Goal: Task Accomplishment & Management: Use online tool/utility

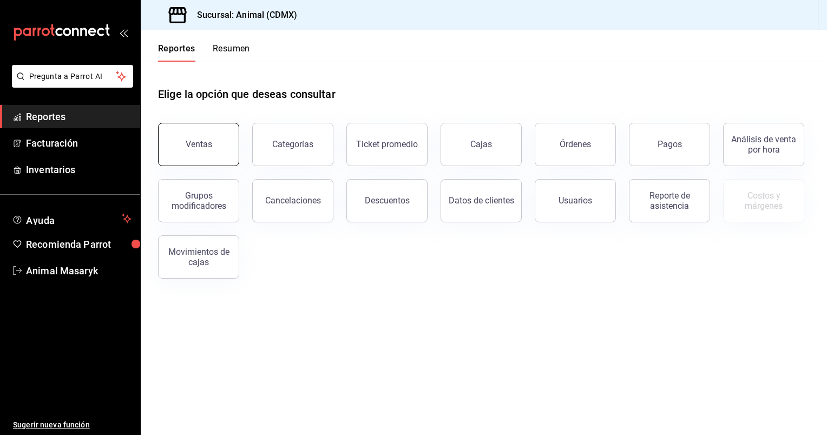
click at [201, 136] on button "Ventas" at bounding box center [198, 144] width 81 height 43
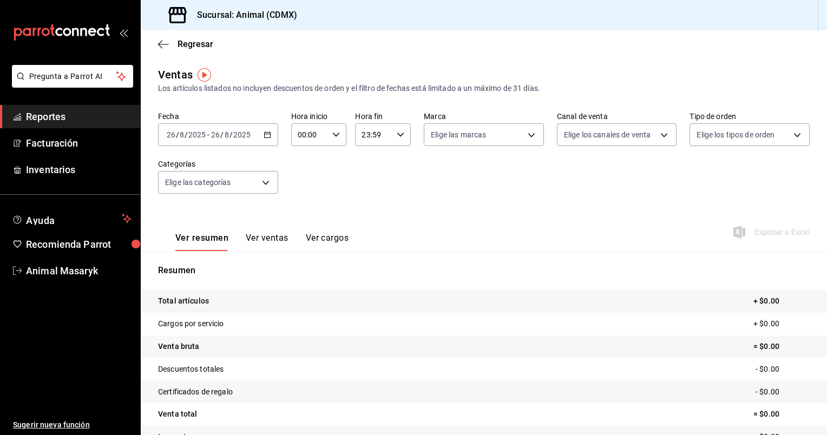
click at [264, 135] on icon "button" at bounding box center [267, 135] width 8 height 8
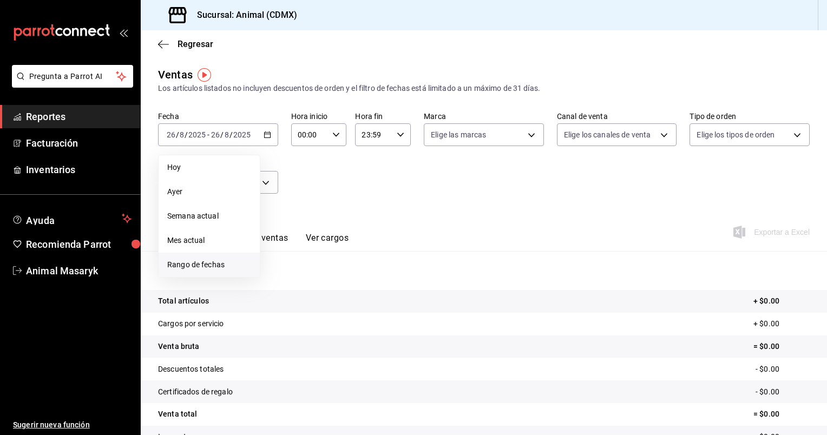
click at [204, 265] on span "Rango de fechas" at bounding box center [209, 264] width 84 height 11
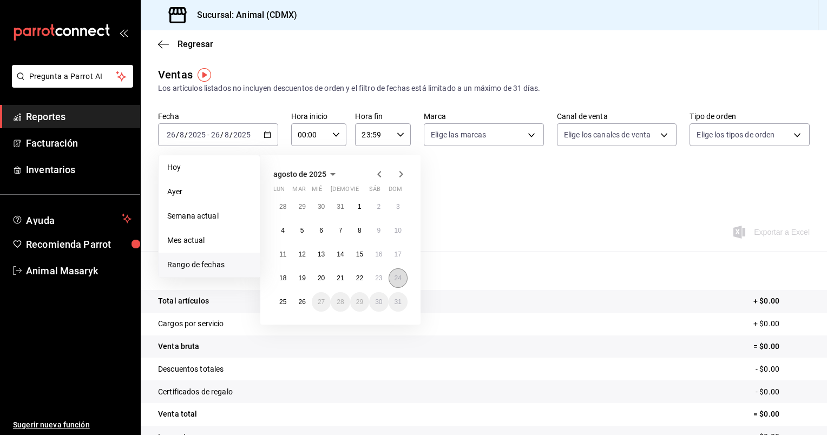
click at [398, 279] on abbr "24" at bounding box center [397, 278] width 7 height 8
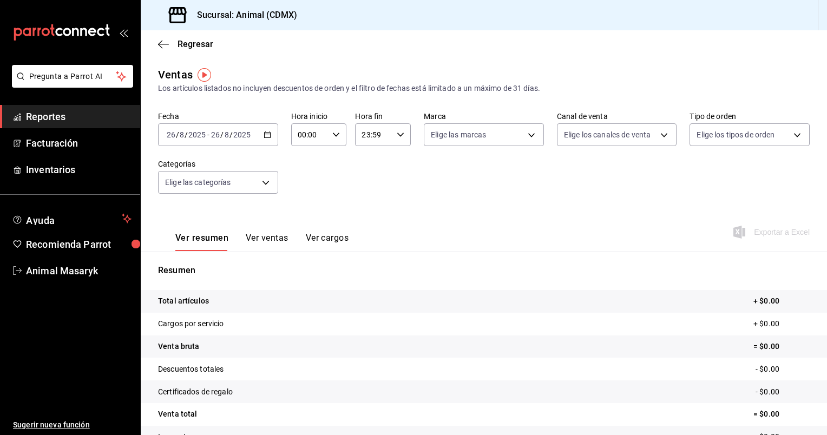
click at [332, 131] on icon "button" at bounding box center [336, 135] width 8 height 8
click at [303, 194] on span "05" at bounding box center [303, 189] width 10 height 9
type input "05:00"
click at [328, 166] on span "00" at bounding box center [331, 162] width 10 height 9
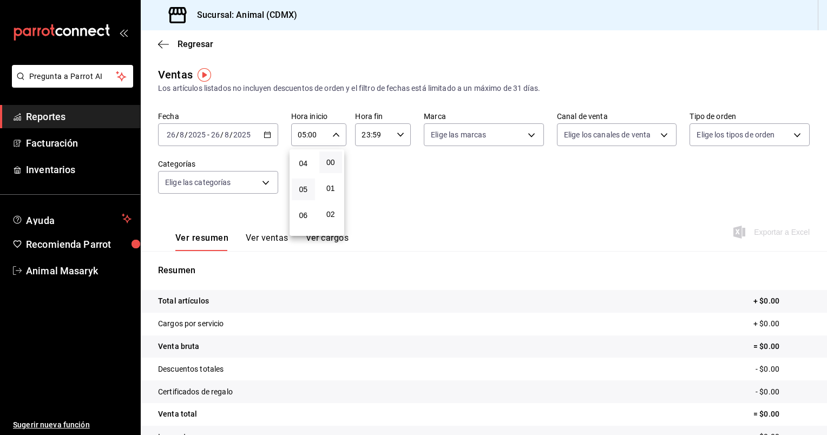
click at [399, 136] on div at bounding box center [413, 217] width 827 height 435
click at [399, 136] on icon "button" at bounding box center [401, 135] width 8 height 8
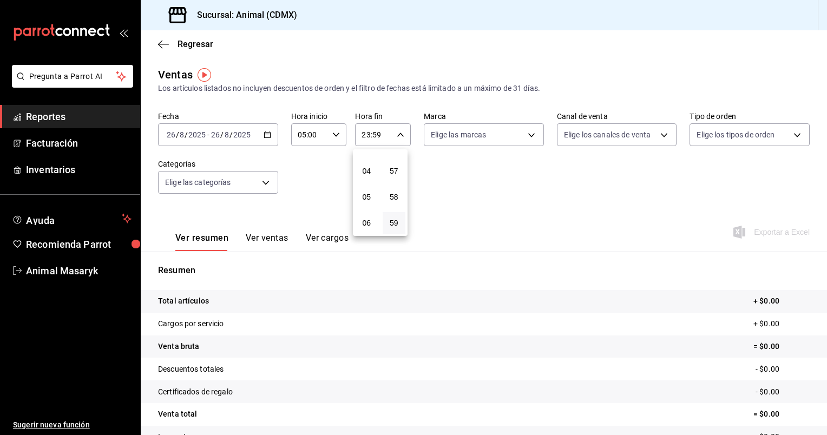
scroll to position [102, 0]
click at [371, 188] on span "05" at bounding box center [366, 190] width 10 height 9
click at [392, 167] on span "00" at bounding box center [394, 162] width 10 height 9
type input "05:00"
click at [266, 135] on div at bounding box center [413, 217] width 827 height 435
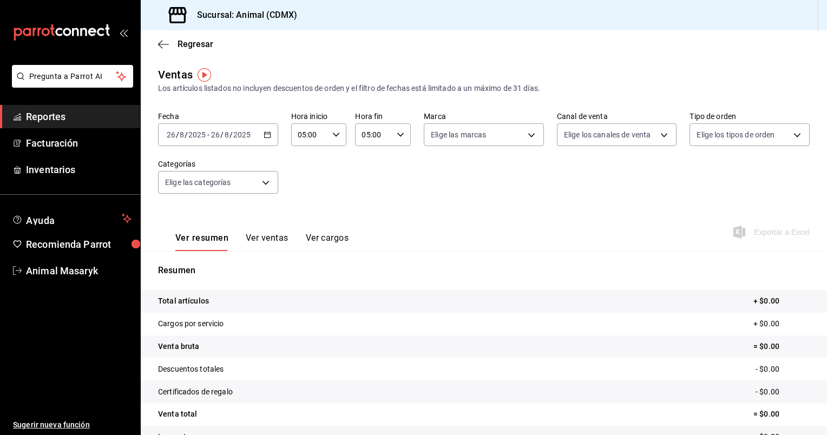
click at [266, 135] on icon "button" at bounding box center [267, 135] width 8 height 8
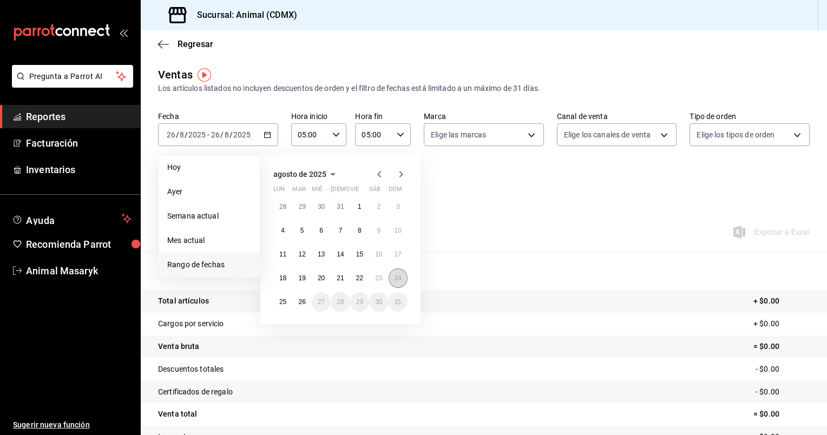
click at [396, 276] on abbr "24" at bounding box center [397, 278] width 7 height 8
click at [283, 308] on button "25" at bounding box center [282, 301] width 19 height 19
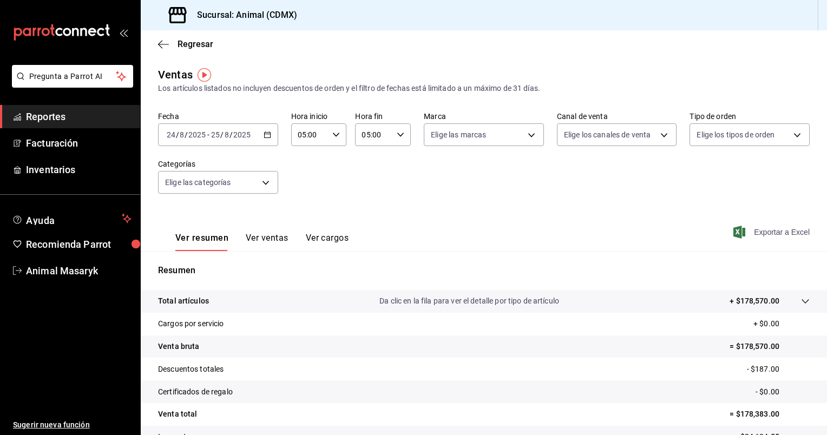
click at [778, 234] on span "Exportar a Excel" at bounding box center [772, 232] width 74 height 13
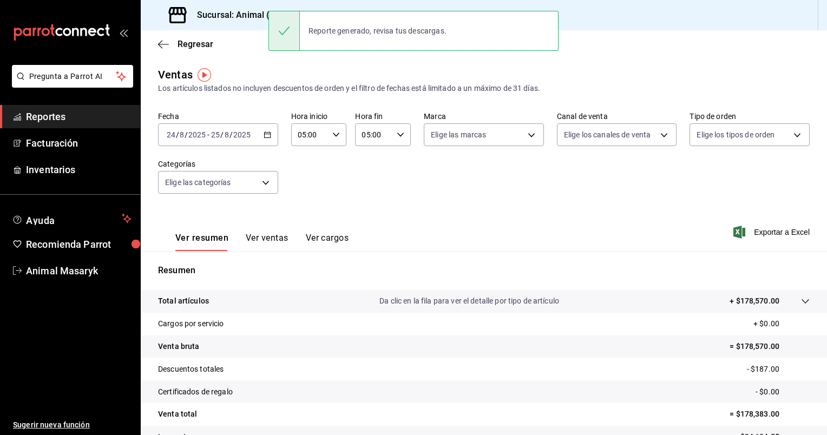
click at [266, 135] on icon "button" at bounding box center [267, 135] width 8 height 8
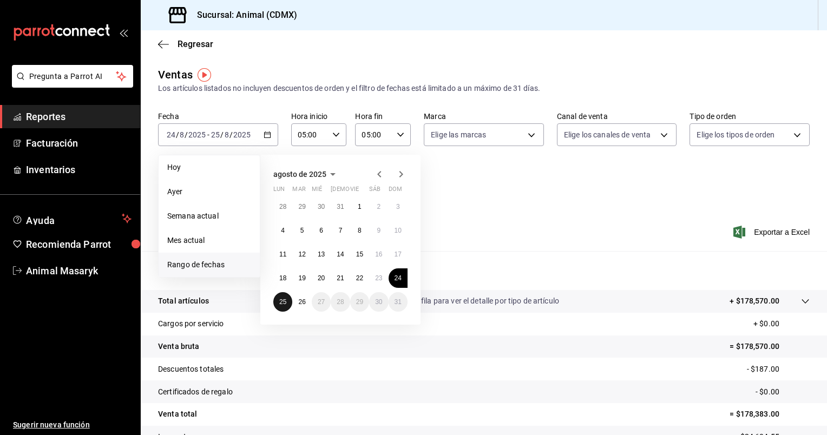
click at [281, 299] on abbr "25" at bounding box center [282, 302] width 7 height 8
click at [303, 305] on abbr "26" at bounding box center [301, 302] width 7 height 8
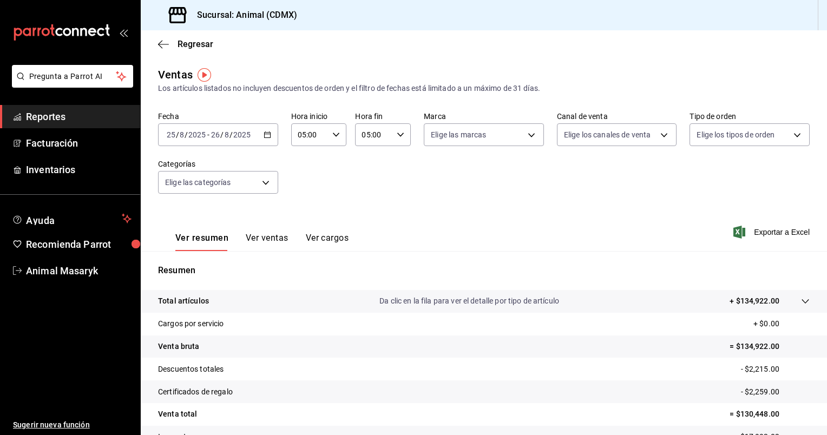
click at [263, 136] on icon "button" at bounding box center [267, 135] width 8 height 8
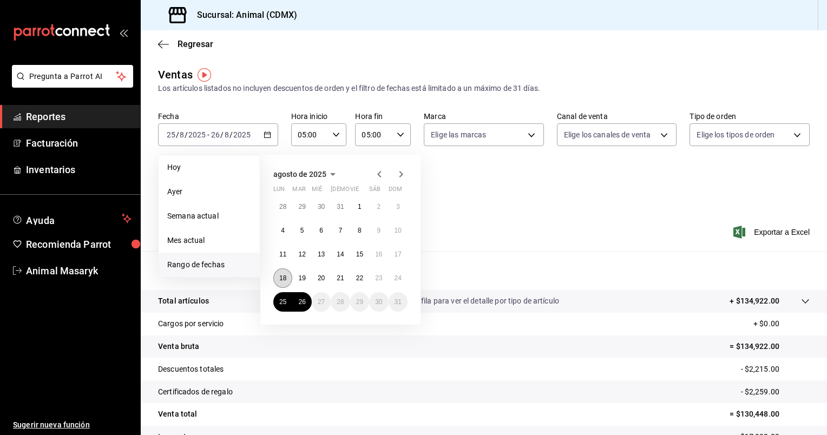
click at [280, 273] on button "18" at bounding box center [282, 277] width 19 height 19
click at [287, 301] on button "25" at bounding box center [282, 301] width 19 height 19
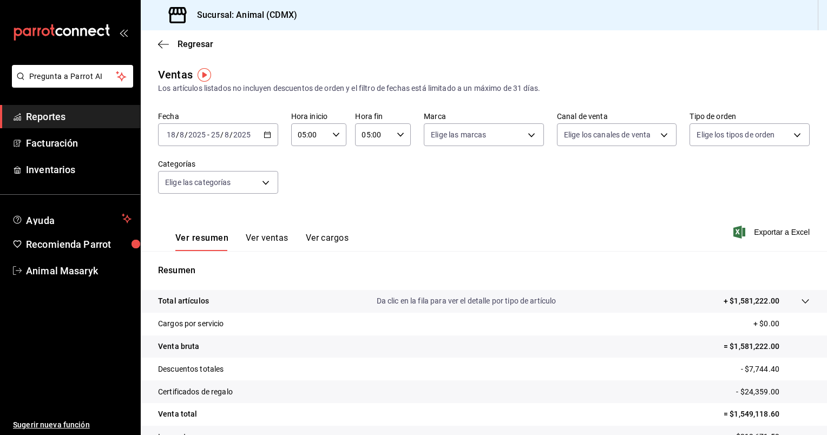
click at [262, 138] on div "[DATE] [DATE] - [DATE] [DATE]" at bounding box center [218, 134] width 120 height 23
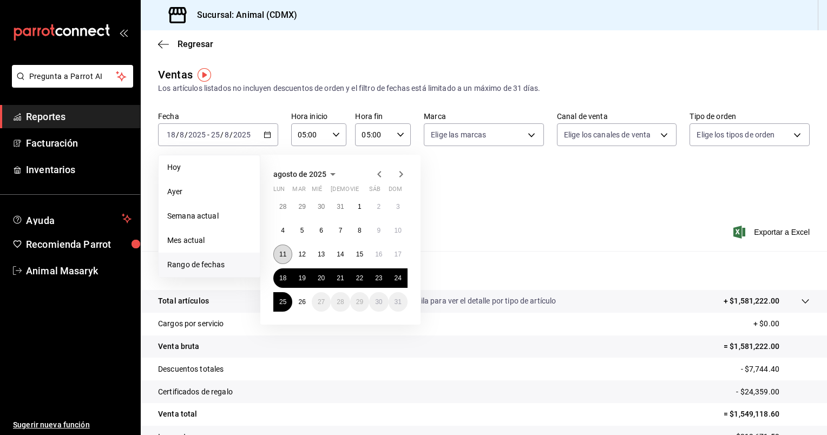
click at [281, 250] on abbr "11" at bounding box center [282, 254] width 7 height 8
click at [281, 276] on abbr "18" at bounding box center [282, 278] width 7 height 8
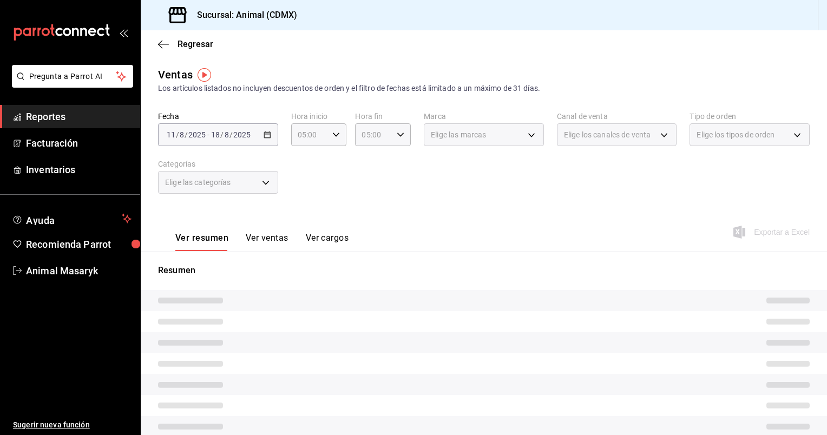
click at [253, 247] on button "Ver ventas" at bounding box center [267, 242] width 43 height 18
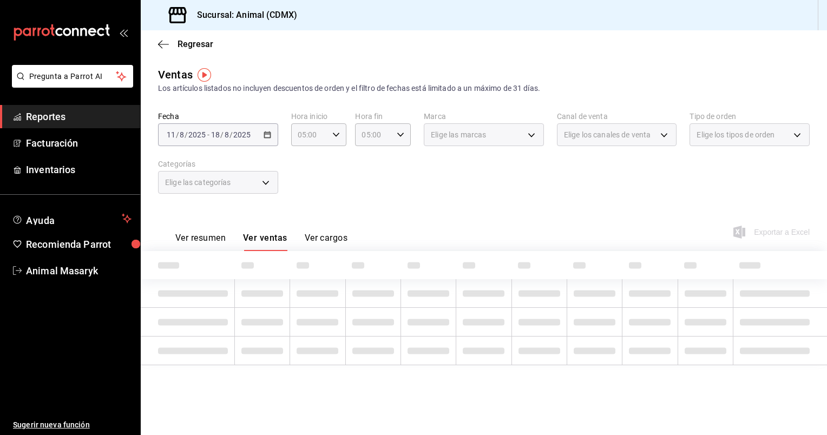
click at [202, 242] on button "Ver resumen" at bounding box center [200, 242] width 50 height 18
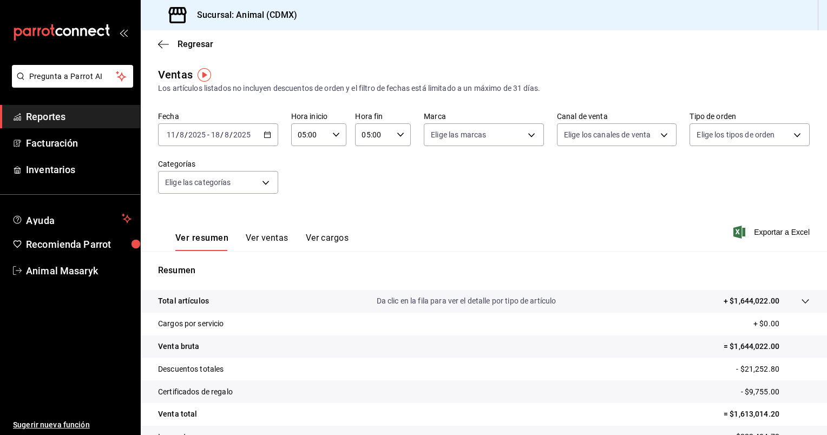
click at [268, 133] on icon "button" at bounding box center [267, 135] width 8 height 8
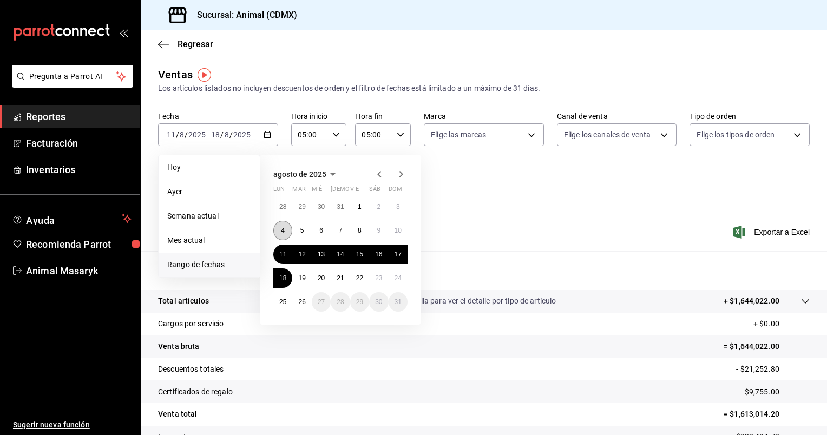
click at [279, 229] on button "4" at bounding box center [282, 230] width 19 height 19
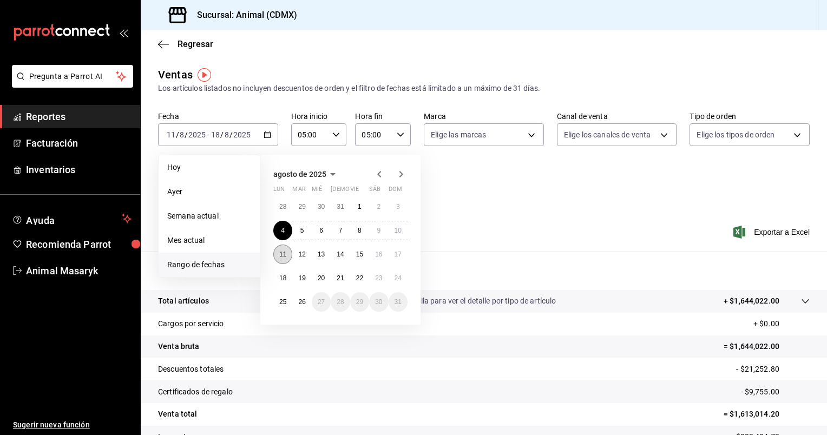
click at [281, 258] on button "11" at bounding box center [282, 254] width 19 height 19
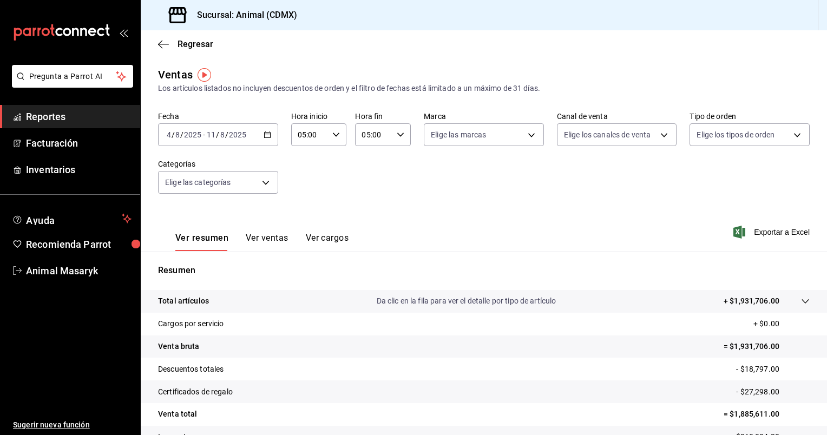
click at [266, 134] on icon "button" at bounding box center [267, 135] width 8 height 8
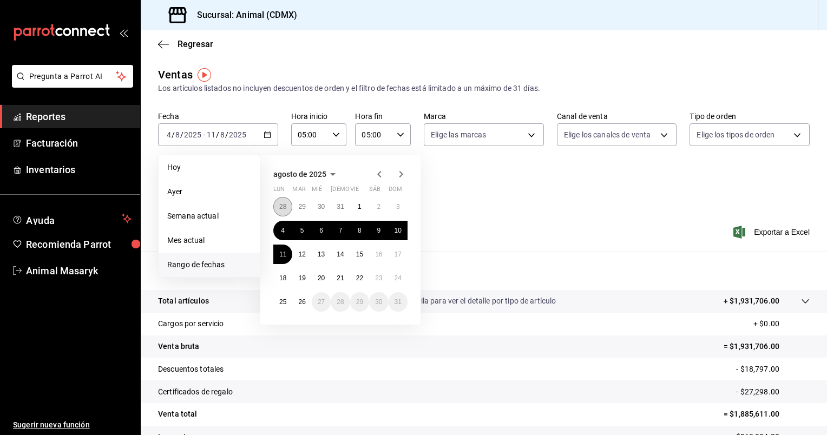
click at [281, 206] on abbr "28" at bounding box center [282, 207] width 7 height 8
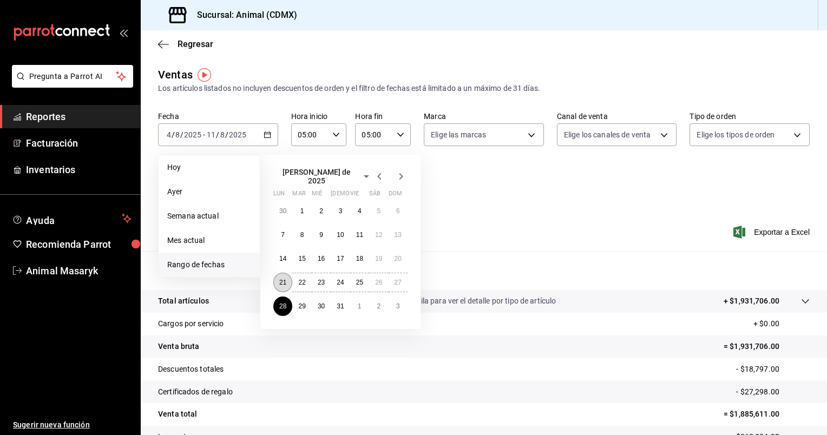
click at [281, 279] on abbr "21" at bounding box center [282, 283] width 7 height 8
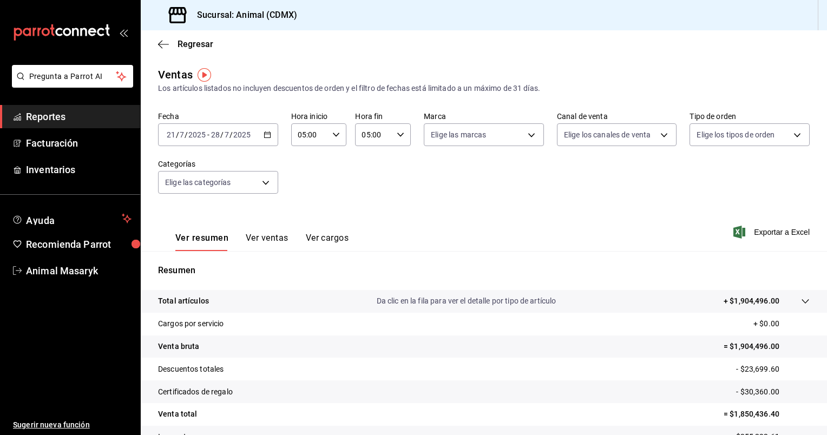
click at [265, 131] on \(Stroke\) "button" at bounding box center [265, 131] width 1 height 1
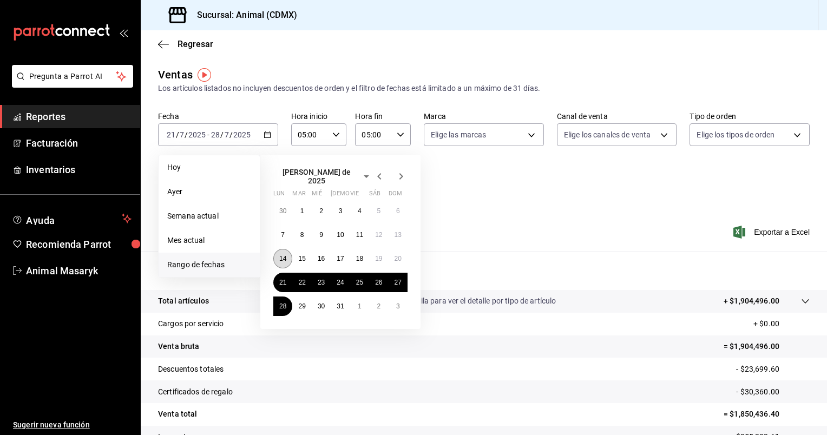
click at [287, 258] on button "14" at bounding box center [282, 258] width 19 height 19
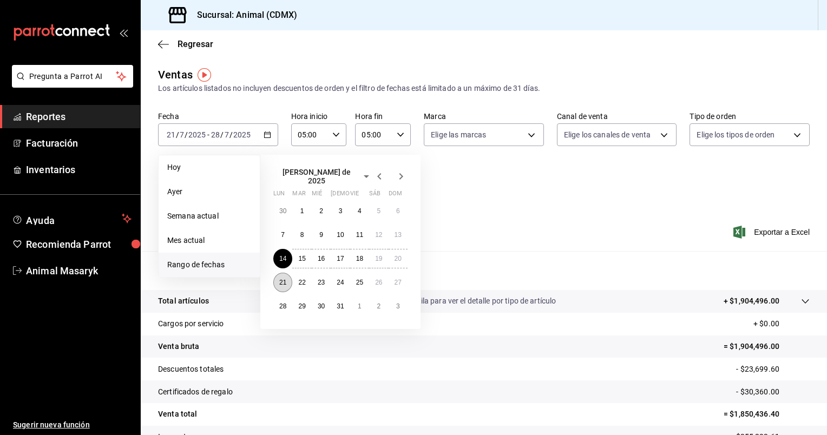
click at [282, 279] on abbr "21" at bounding box center [282, 283] width 7 height 8
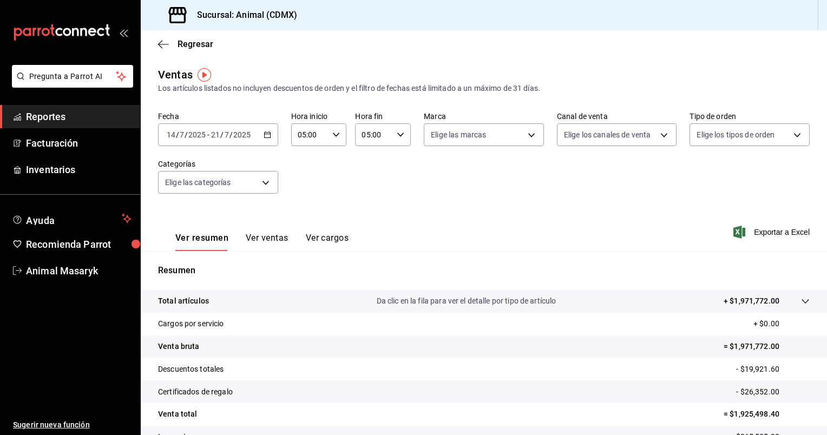
click at [265, 134] on icon "button" at bounding box center [267, 135] width 8 height 8
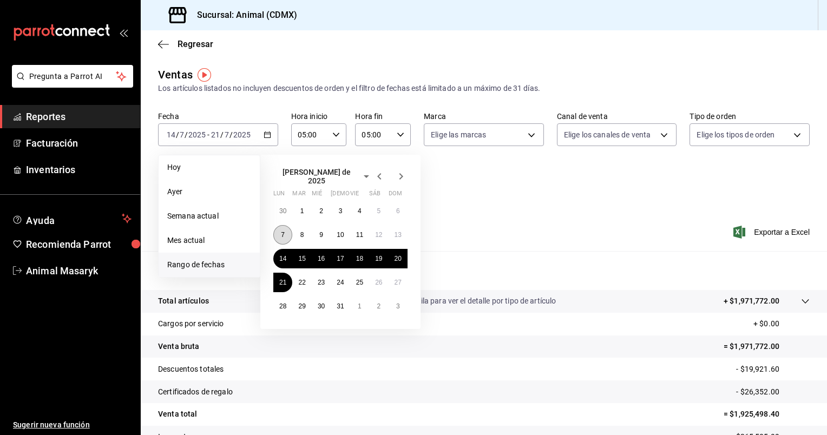
click at [282, 231] on abbr "7" at bounding box center [283, 235] width 4 height 8
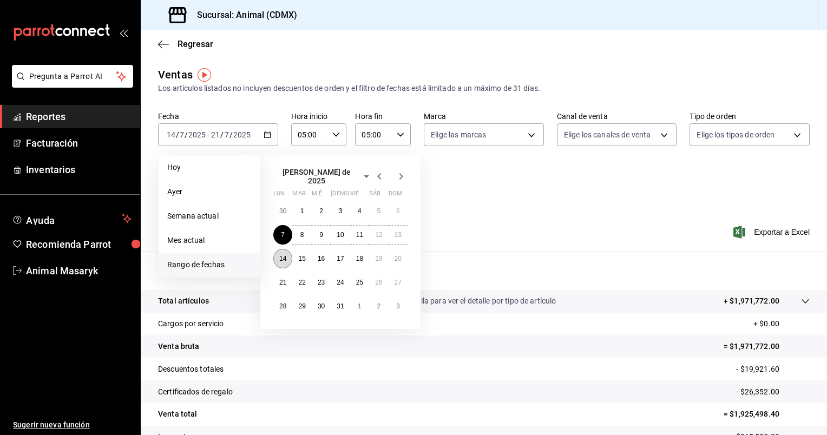
click at [280, 255] on abbr "14" at bounding box center [282, 259] width 7 height 8
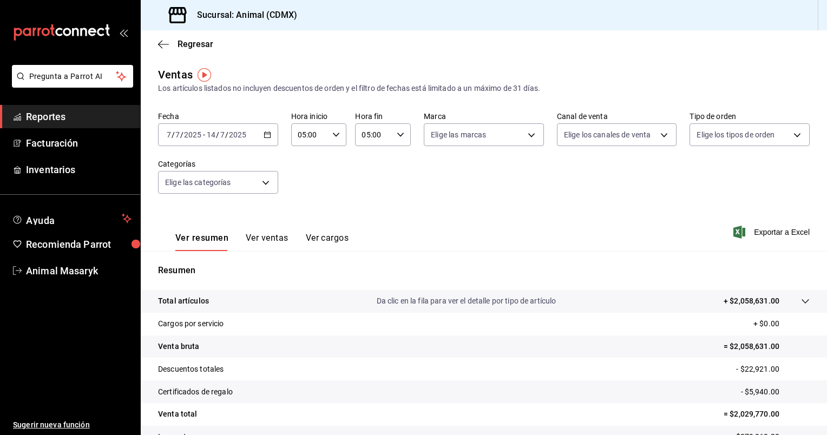
click at [265, 138] on div "[DATE] [DATE] - [DATE] [DATE]" at bounding box center [218, 134] width 120 height 23
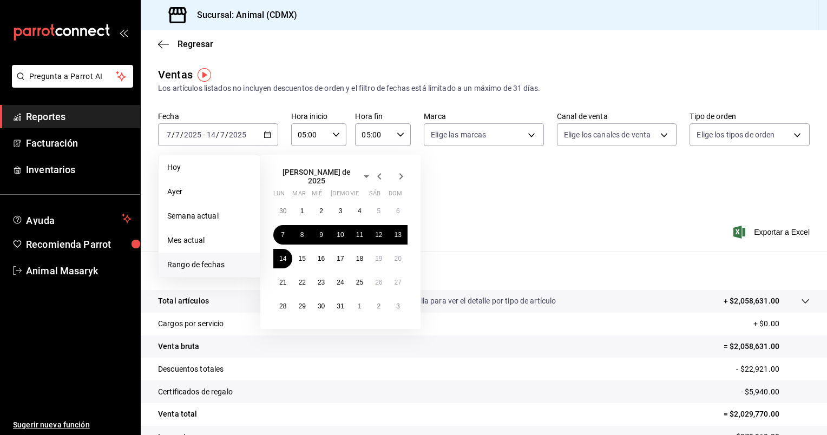
click at [398, 177] on icon "button" at bounding box center [400, 176] width 13 height 13
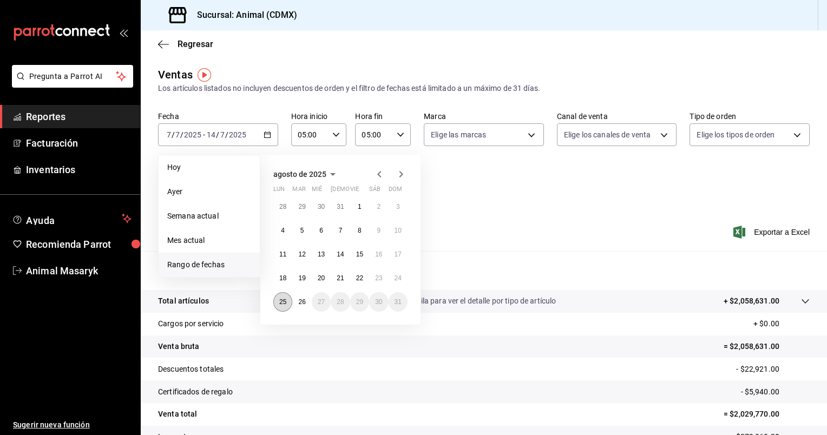
click at [287, 303] on button "25" at bounding box center [282, 301] width 19 height 19
click at [301, 303] on abbr "26" at bounding box center [301, 302] width 7 height 8
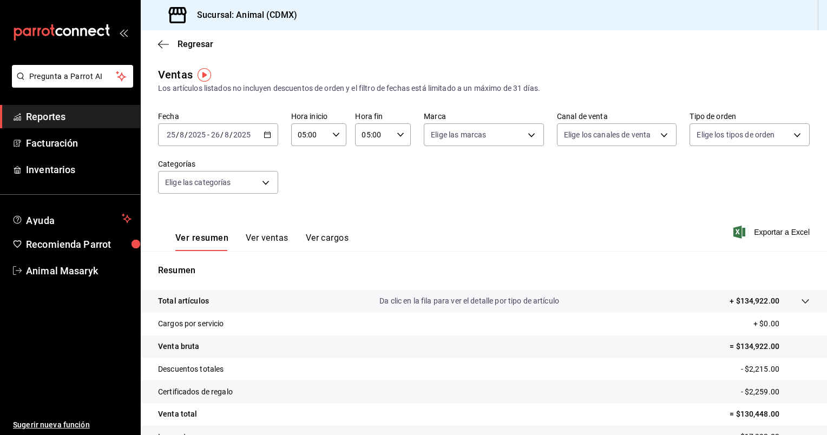
click at [266, 132] on icon "button" at bounding box center [267, 135] width 8 height 8
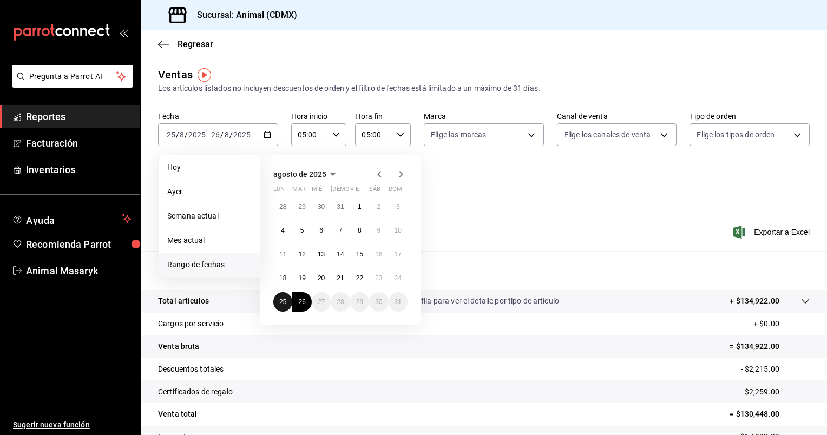
click at [278, 307] on button "25" at bounding box center [282, 301] width 19 height 19
click at [296, 305] on button "26" at bounding box center [301, 301] width 19 height 19
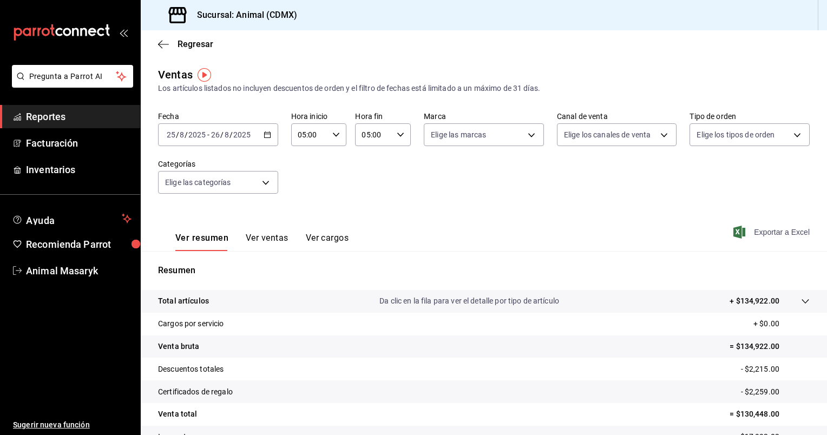
click at [758, 238] on span "Exportar a Excel" at bounding box center [772, 232] width 74 height 13
